Goal: Complete application form

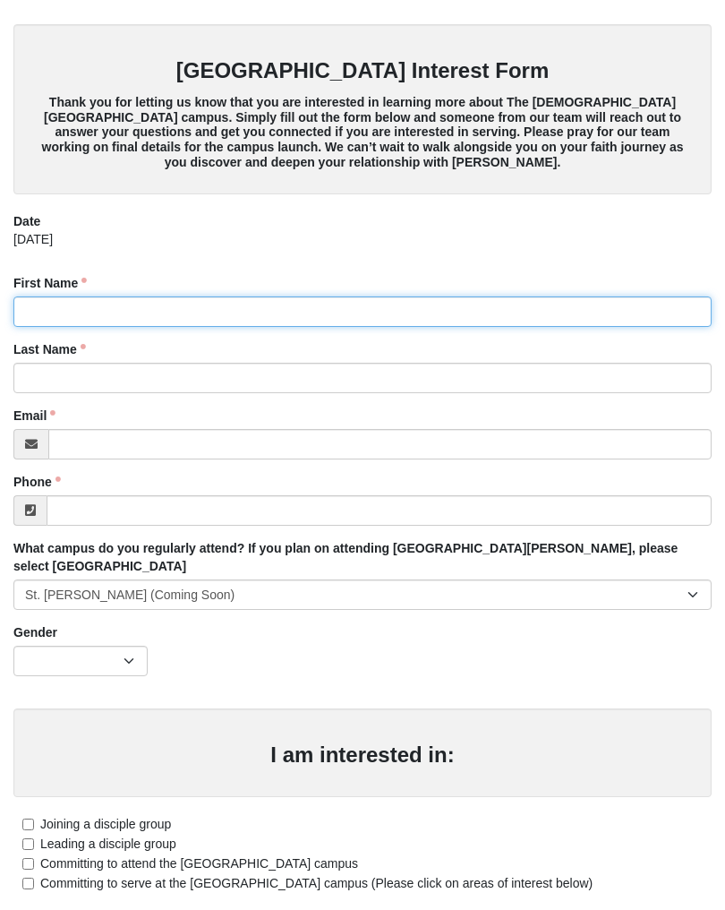
click at [114, 308] on input "First Name" at bounding box center [362, 311] width 698 height 30
type input "[PERSON_NAME]"
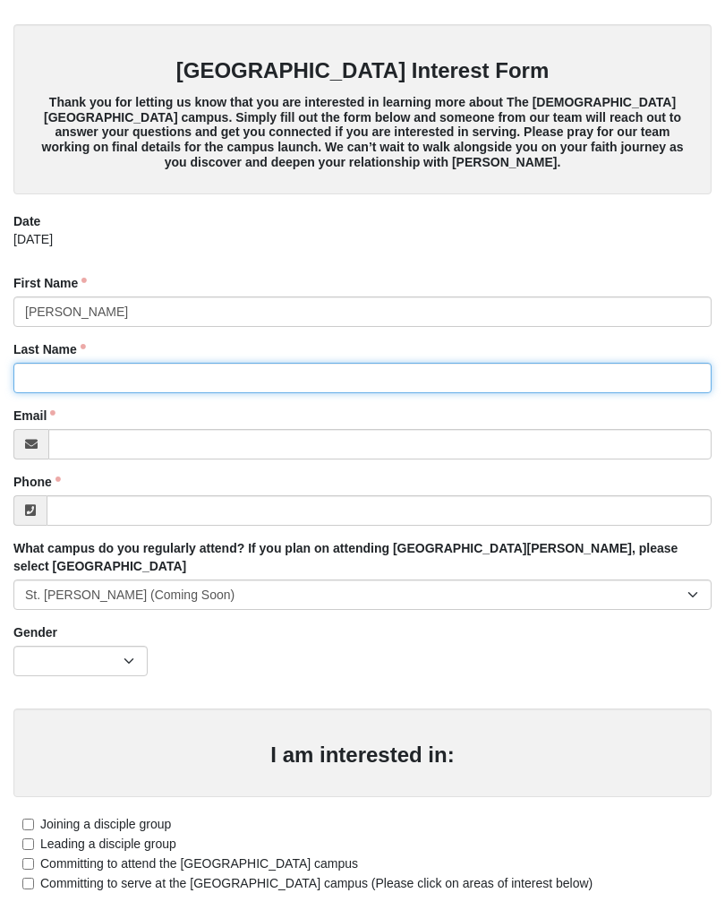
click at [59, 385] on input "Last Name" at bounding box center [362, 378] width 698 height 30
type input "[PERSON_NAME]"
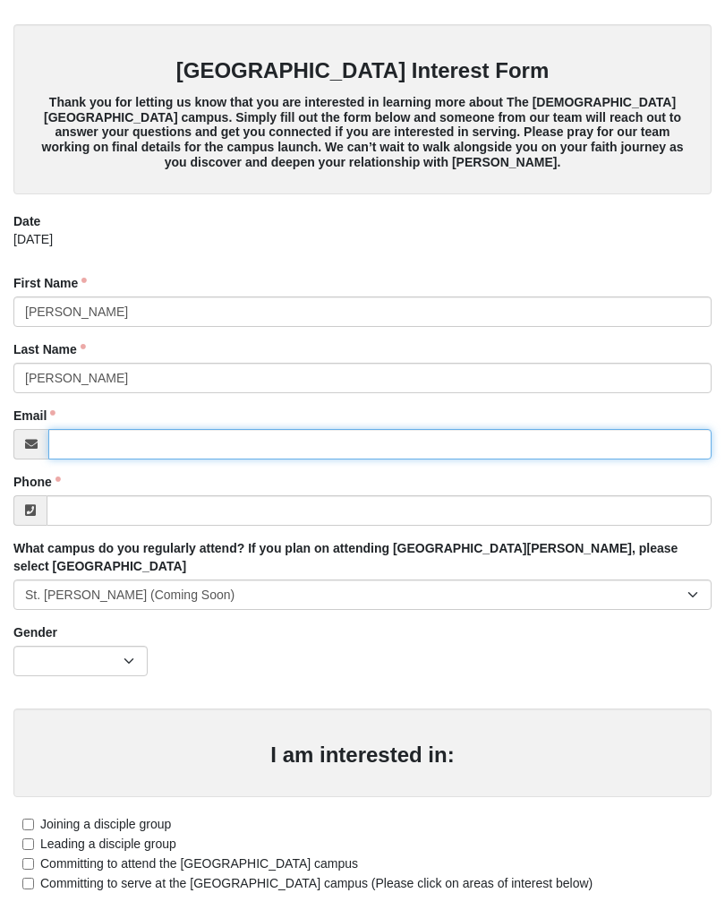
click at [82, 448] on input "Email" at bounding box center [379, 444] width 663 height 30
type input "m"
type input "[EMAIL_ADDRESS][DOMAIN_NAME]"
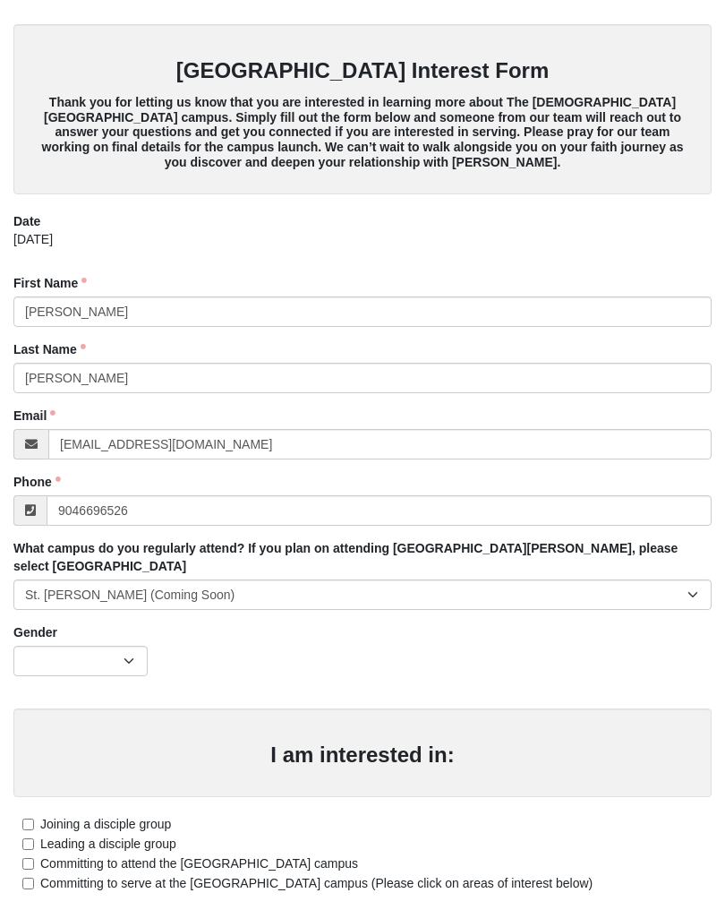
type input "[PHONE_NUMBER]"
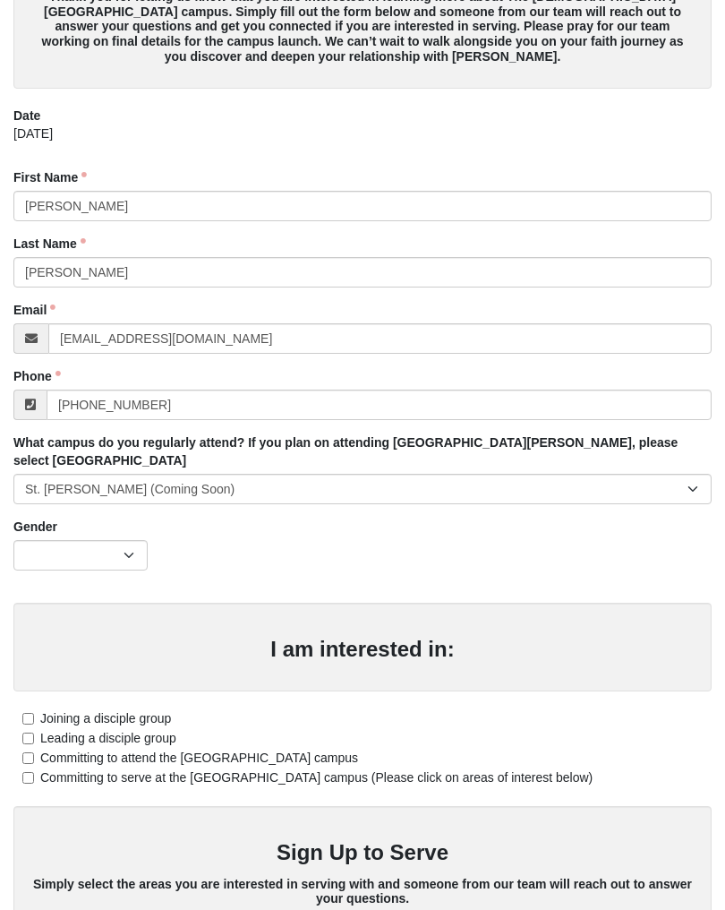
scroll to position [121, 0]
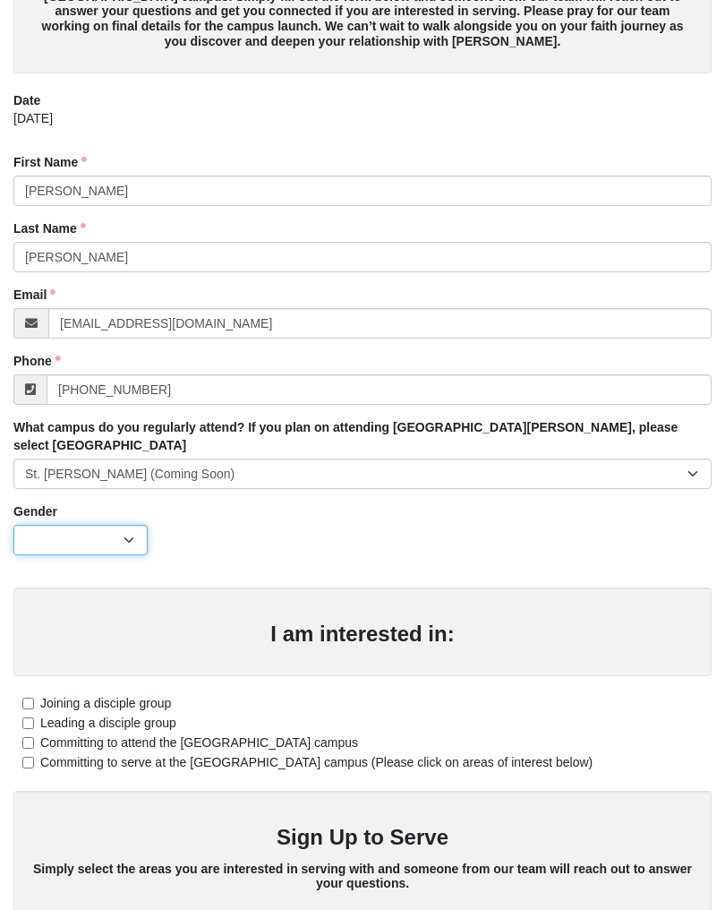
click at [132, 526] on select "[DEMOGRAPHIC_DATA] [DEMOGRAPHIC_DATA]" at bounding box center [80, 540] width 134 height 30
select select "2"
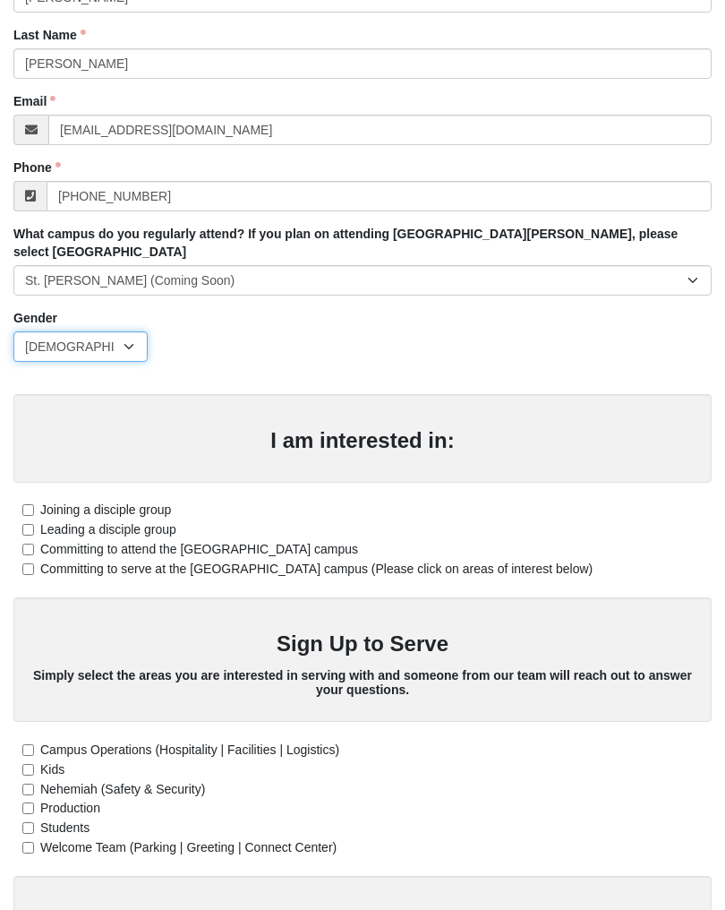
scroll to position [315, 0]
click at [30, 543] on input "Committing to attend the [GEOGRAPHIC_DATA] campus" at bounding box center [28, 549] width 12 height 12
checkbox input "true"
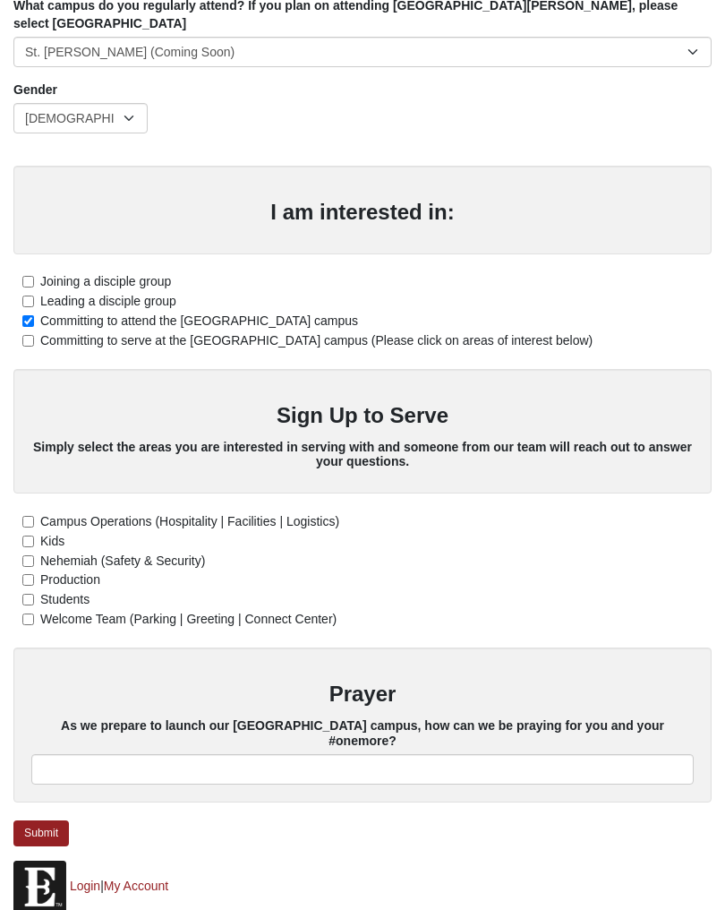
scroll to position [543, 0]
click at [34, 820] on link "Submit" at bounding box center [41, 833] width 56 height 26
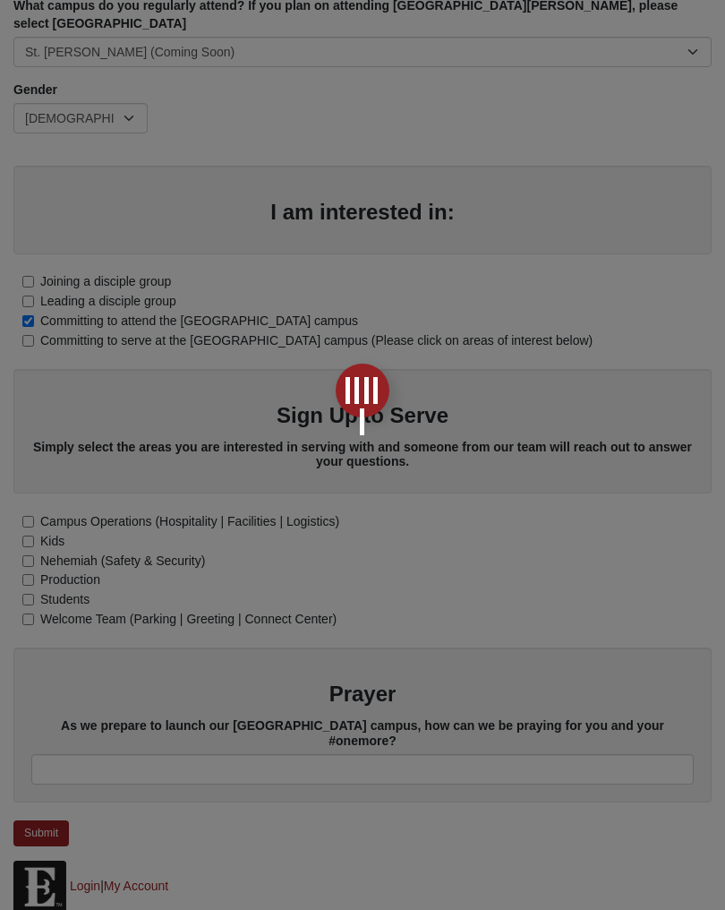
scroll to position [0, 0]
